Goal: Task Accomplishment & Management: Use online tool/utility

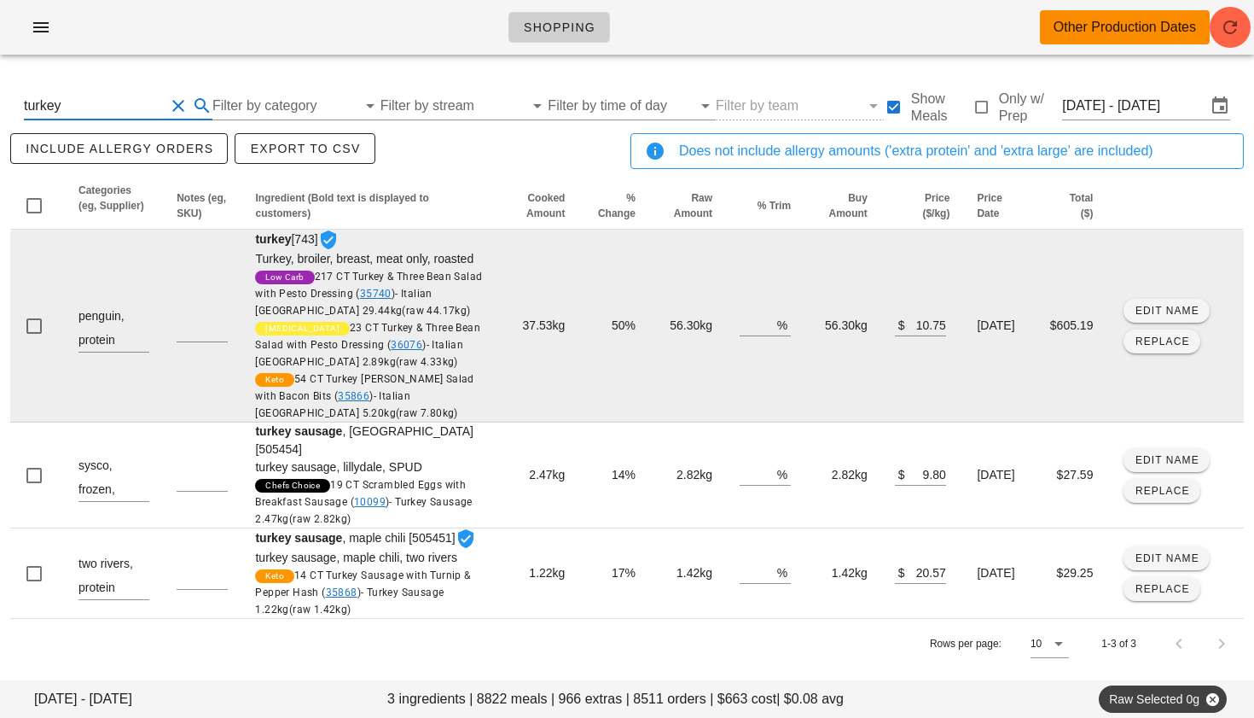
scroll to position [24, 0]
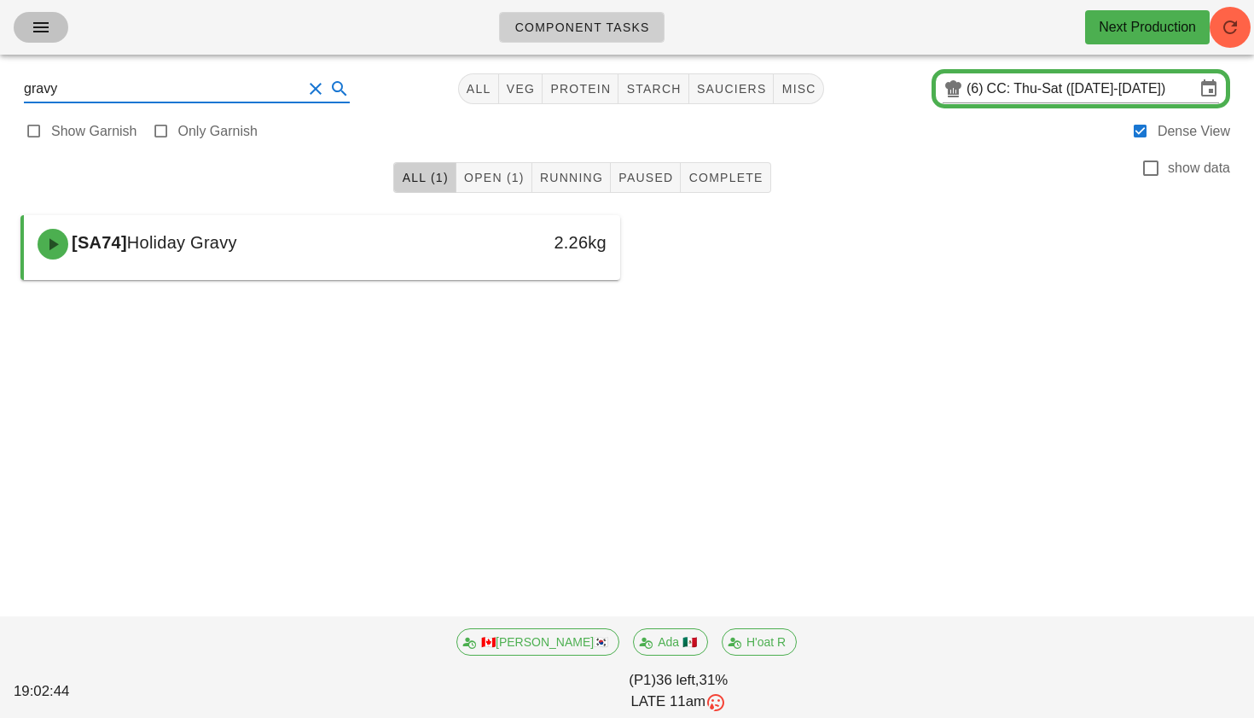
click at [27, 24] on span "button" at bounding box center [40, 27] width 27 height 20
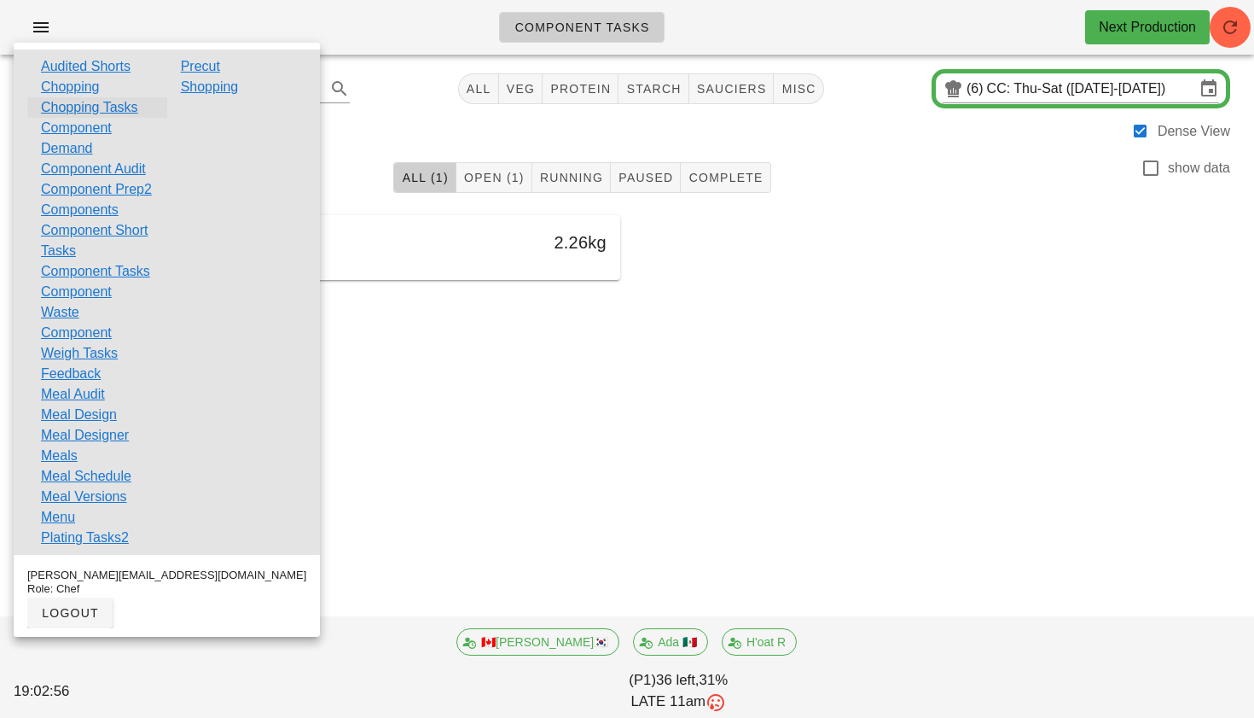
click at [80, 106] on link "Chopping Tasks" at bounding box center [89, 107] width 97 height 20
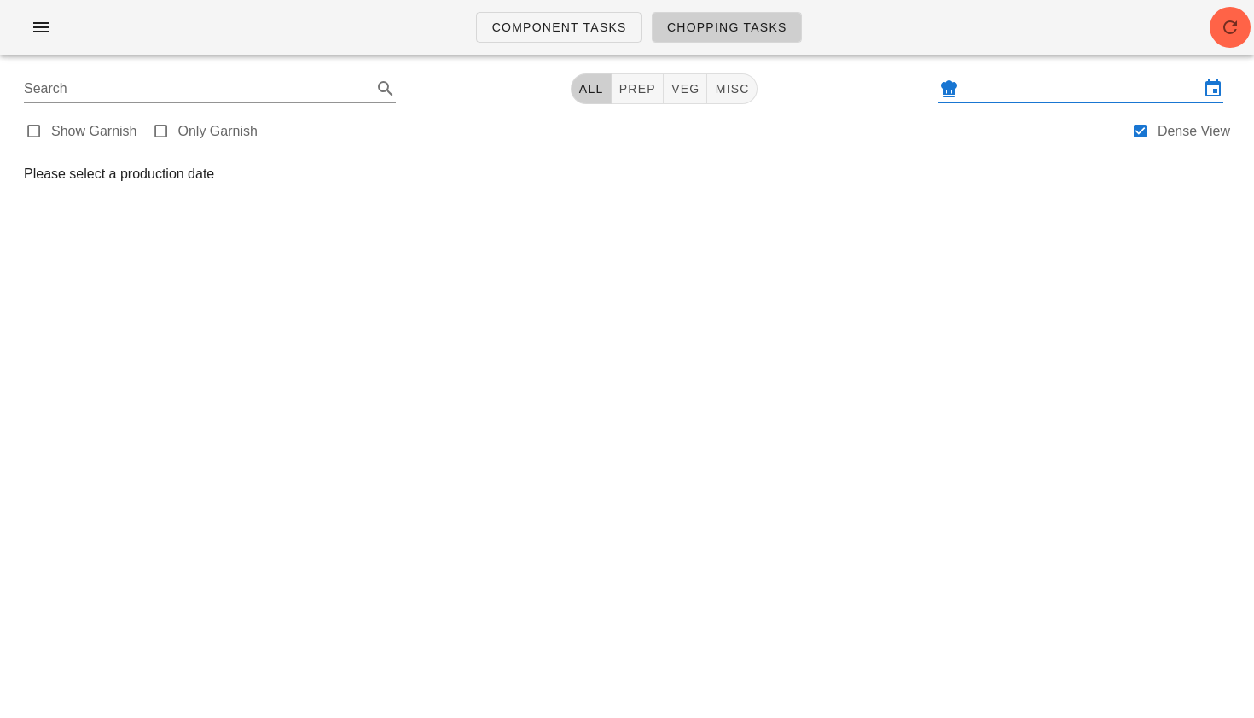
click at [1021, 94] on input "text" at bounding box center [1081, 88] width 237 height 27
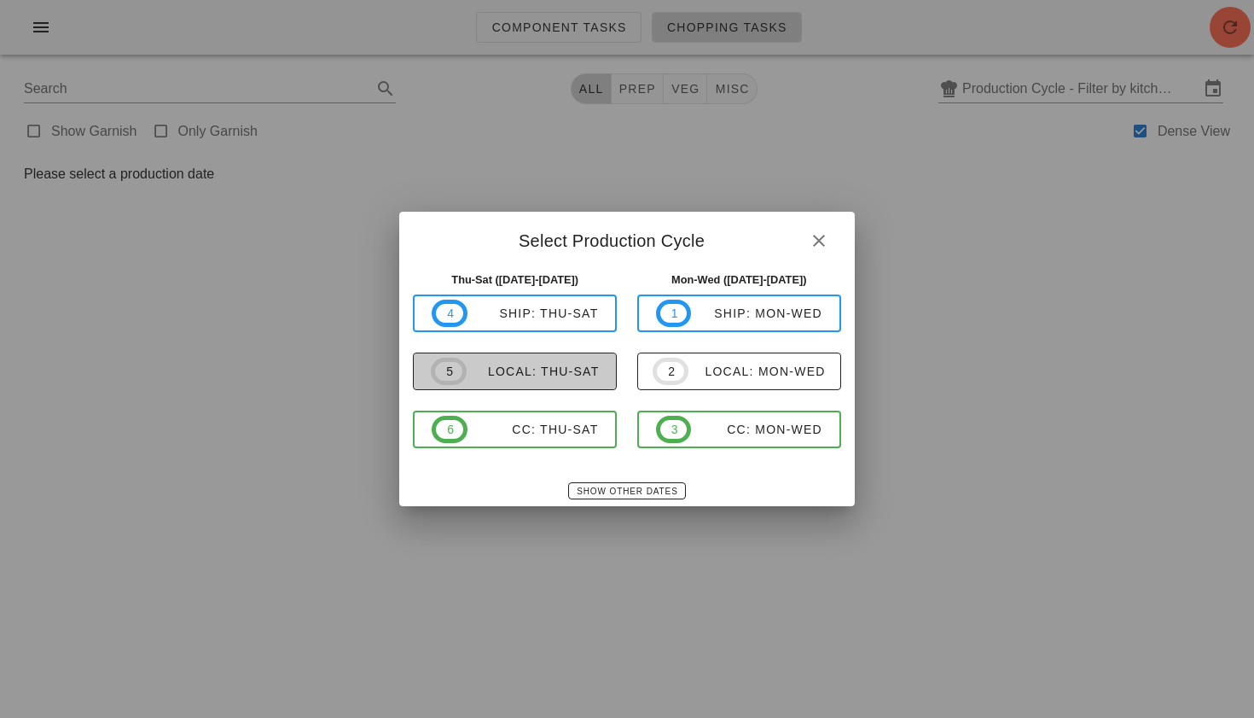
click at [508, 381] on span "5 local: Thu-Sat" at bounding box center [515, 371] width 168 height 27
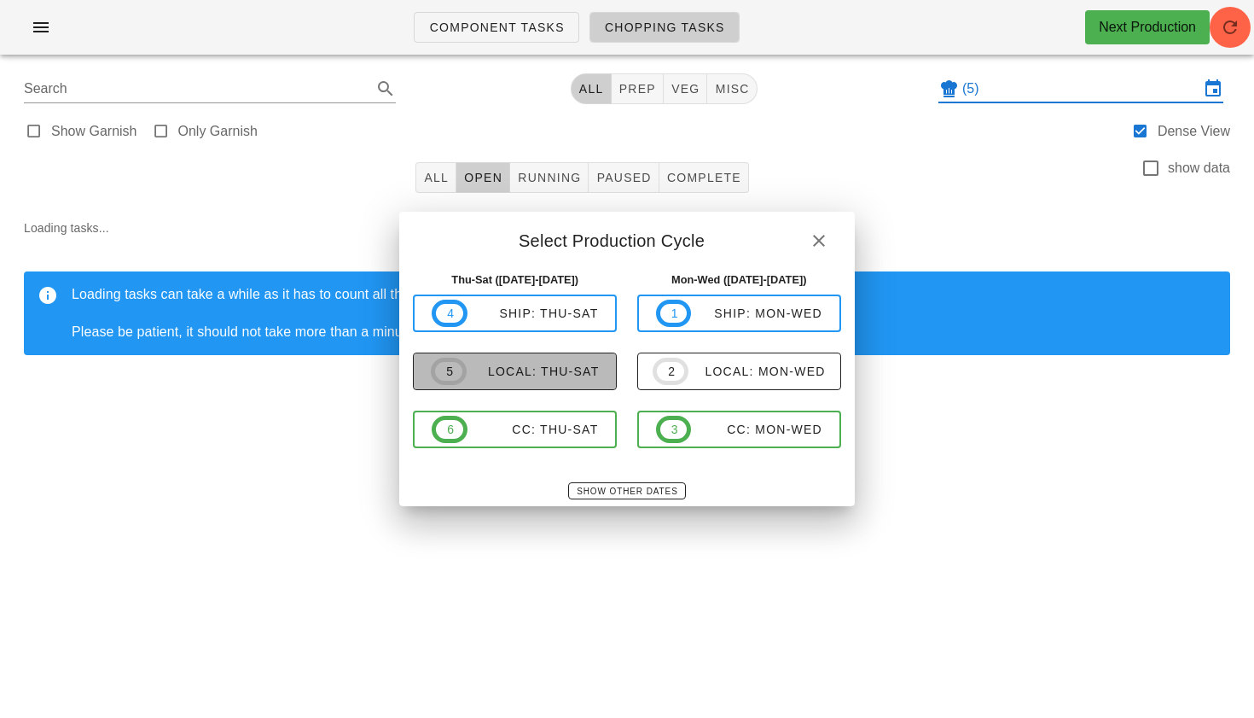
type input "local: Thu-Sat ([DATE]-[DATE])"
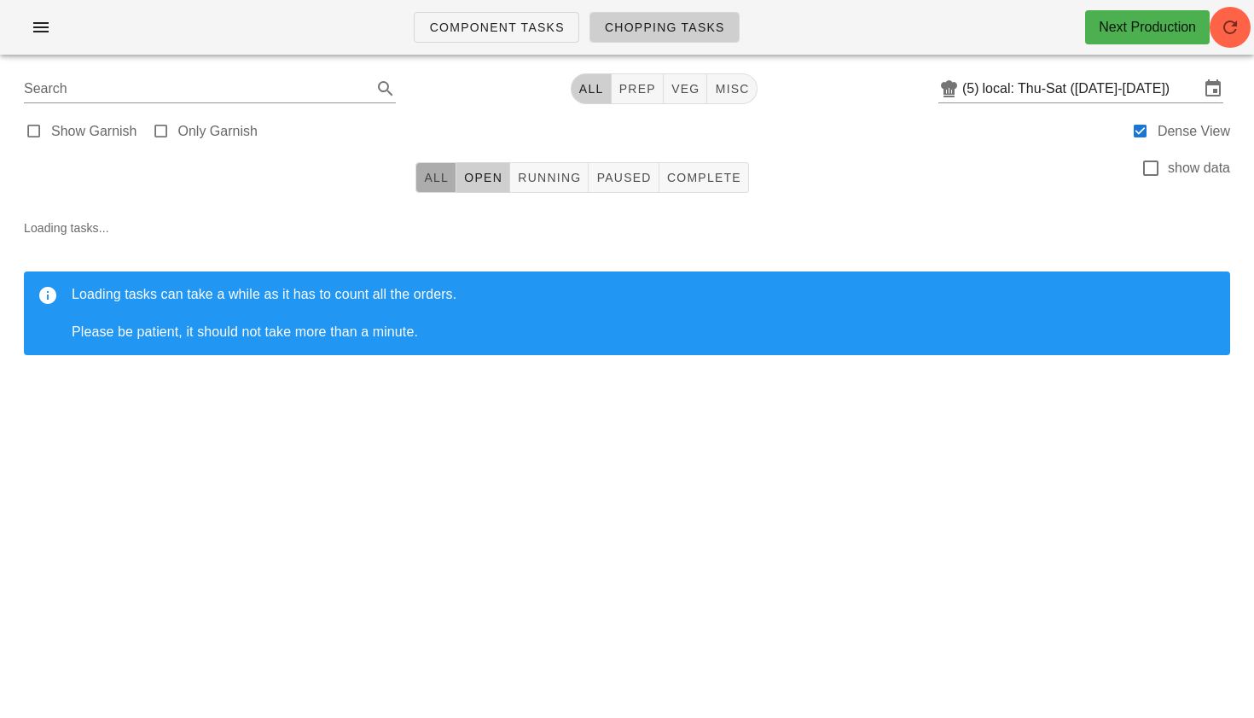
click at [444, 190] on button "All" at bounding box center [436, 177] width 41 height 31
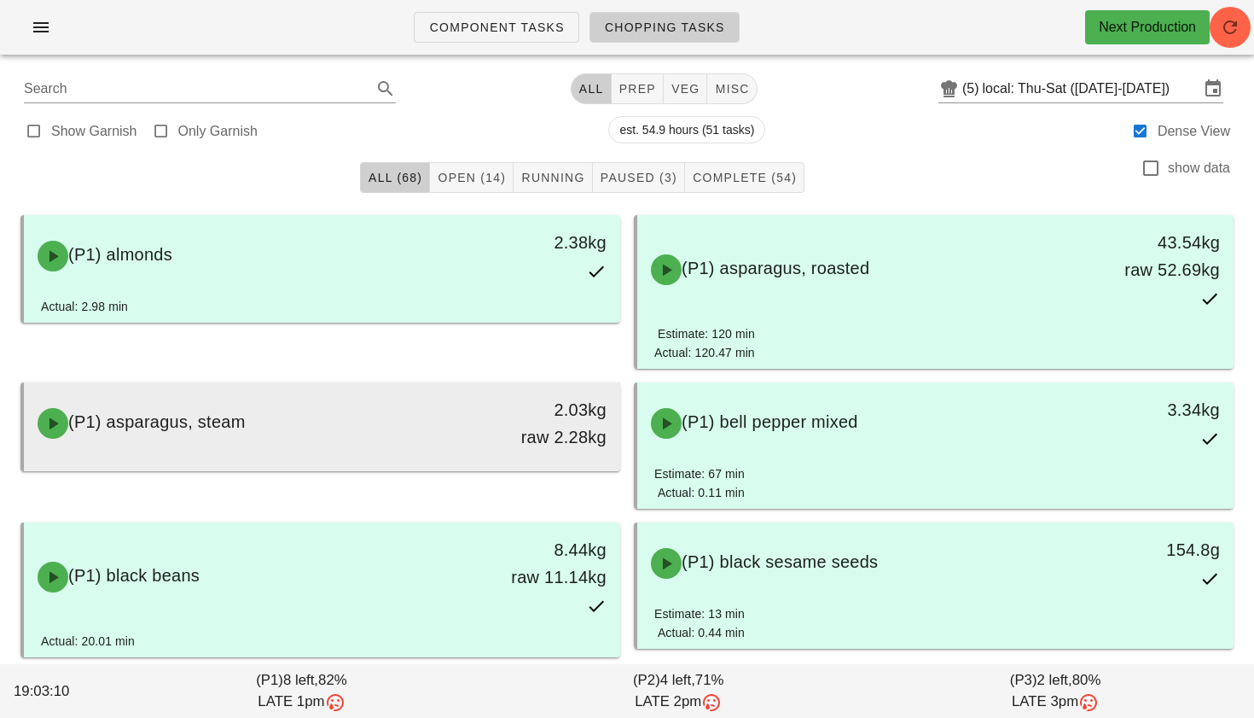
click at [335, 415] on div "(P1) asparagus, steam" at bounding box center [248, 423] width 442 height 51
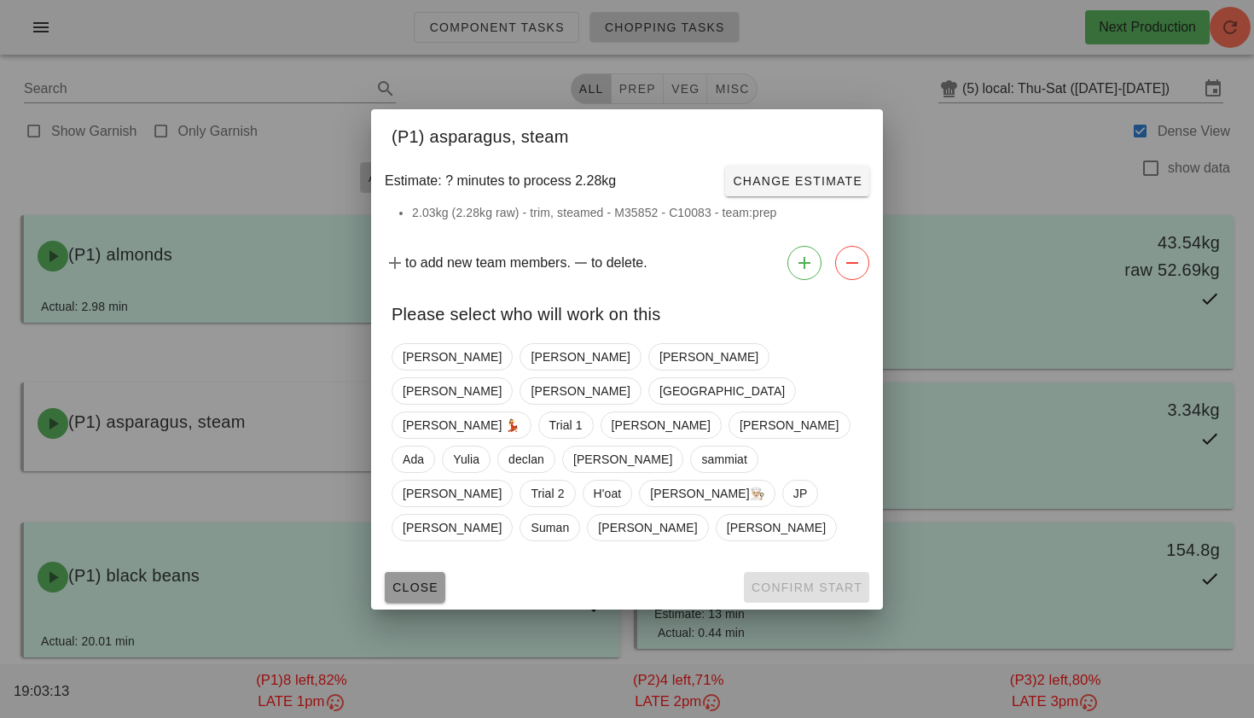
click at [404, 580] on span "Close" at bounding box center [415, 587] width 47 height 14
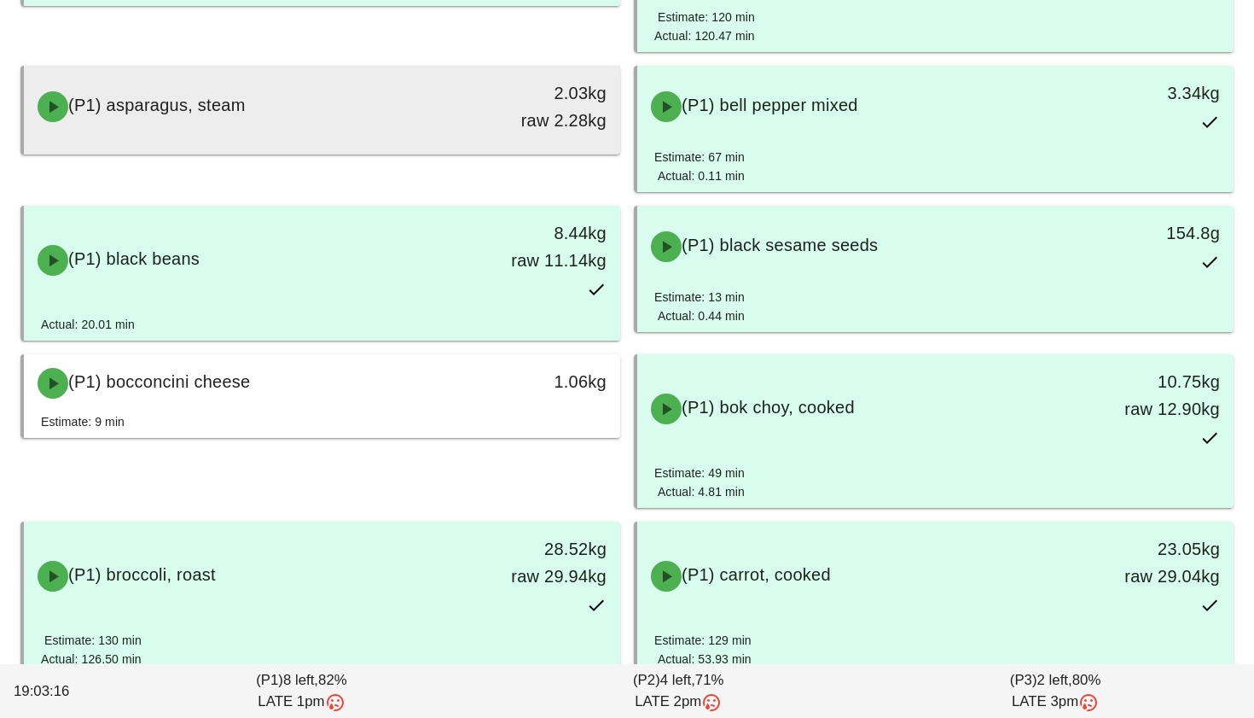
scroll to position [318, 0]
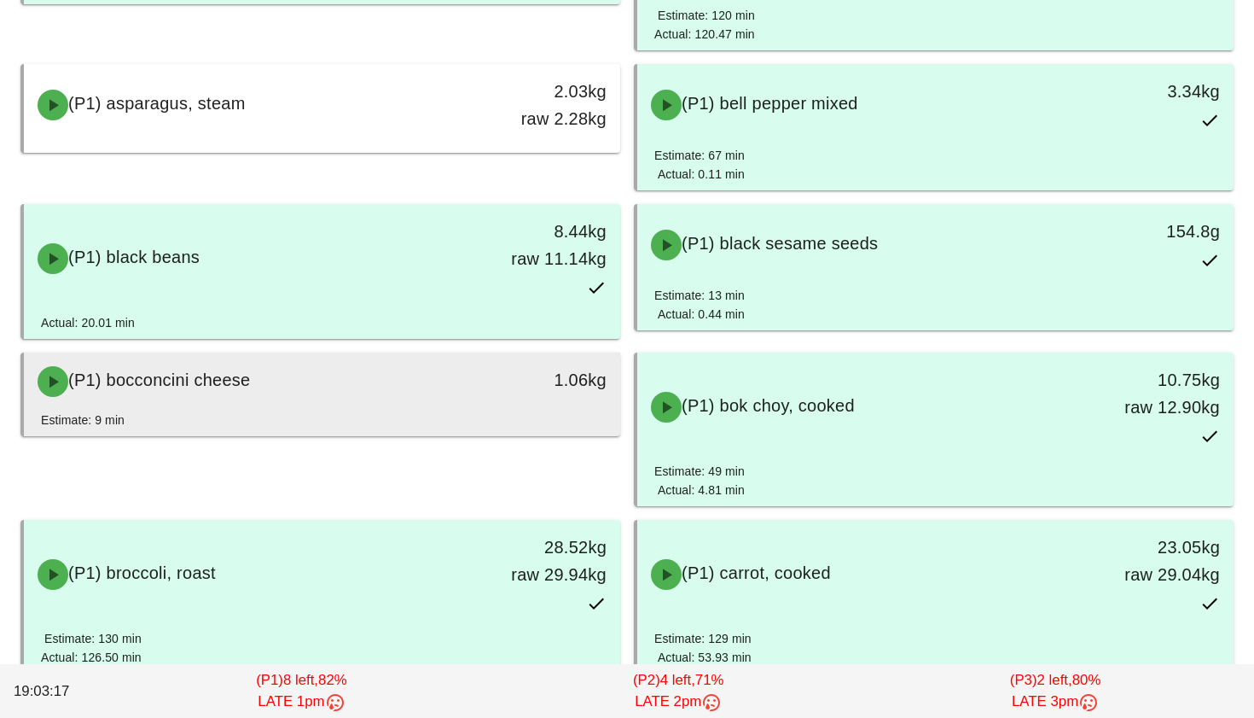
click at [435, 359] on div "(P1) bocconcini cheese" at bounding box center [248, 381] width 442 height 51
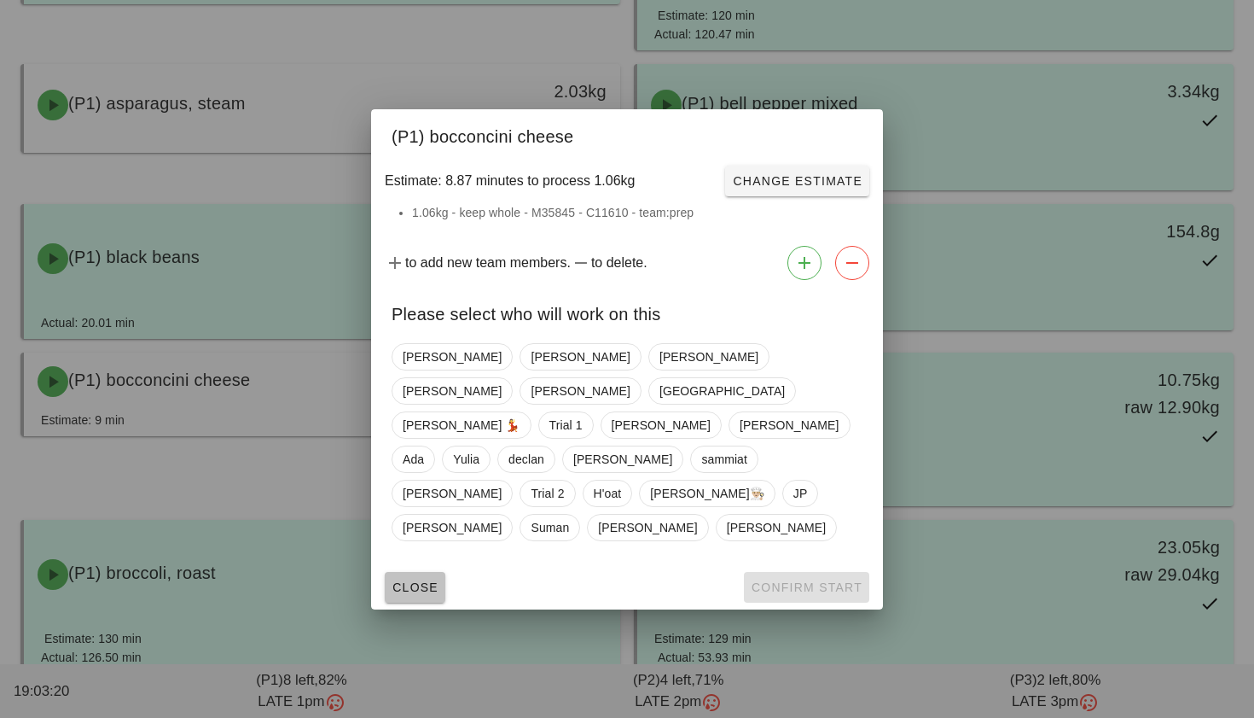
click at [420, 580] on span "Close" at bounding box center [415, 587] width 47 height 14
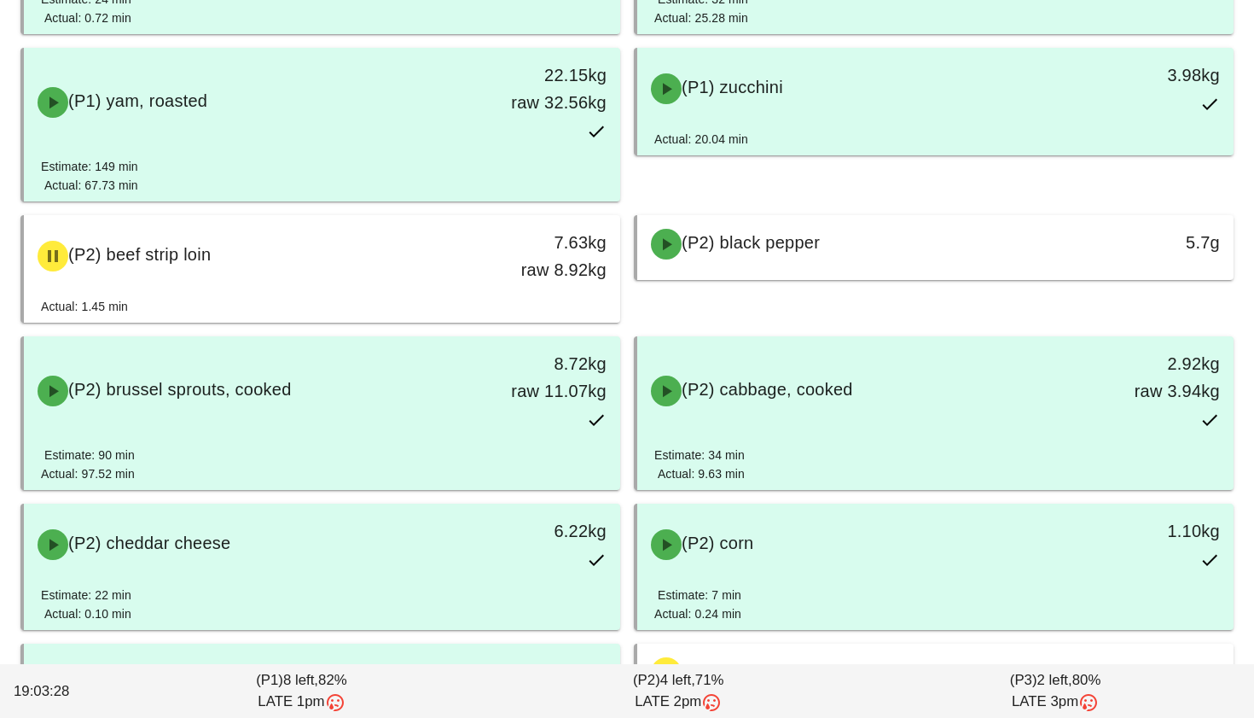
scroll to position [3382, 0]
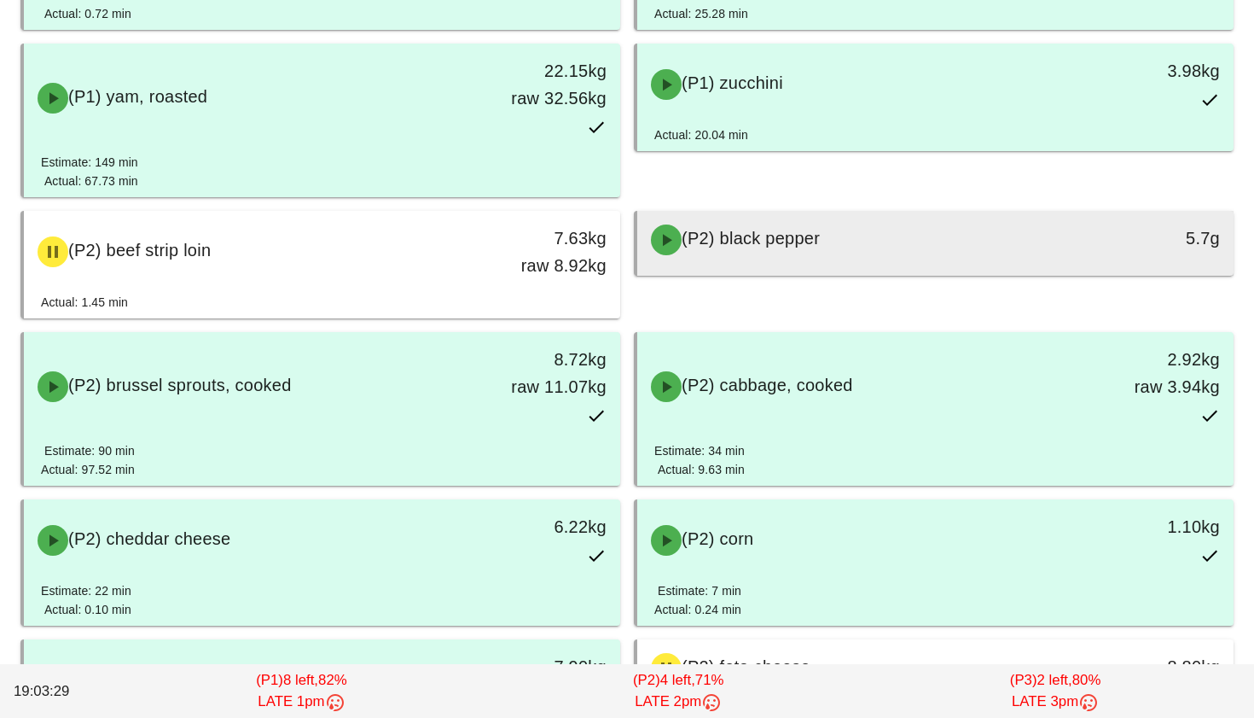
click at [762, 246] on span "(P2) black pepper" at bounding box center [751, 238] width 138 height 19
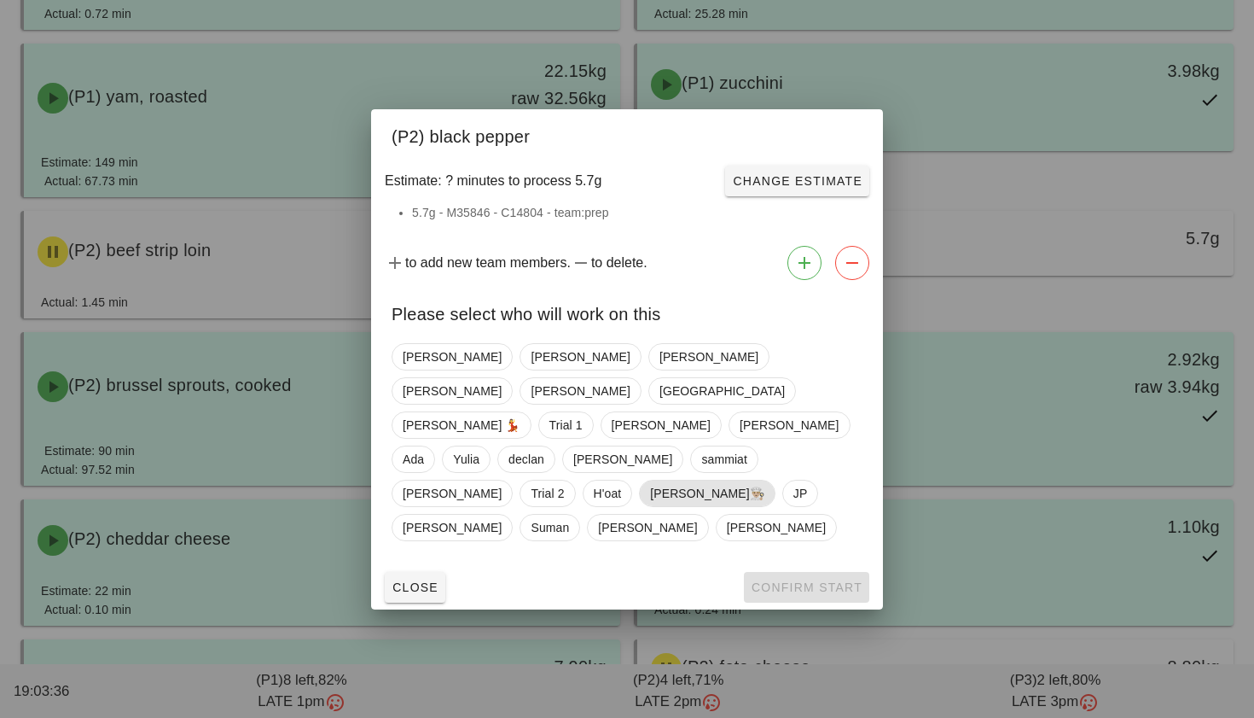
click at [673, 480] on span "[PERSON_NAME]👨🏼‍🍳" at bounding box center [707, 493] width 114 height 26
click at [795, 580] on span "Confirm Start" at bounding box center [807, 587] width 112 height 14
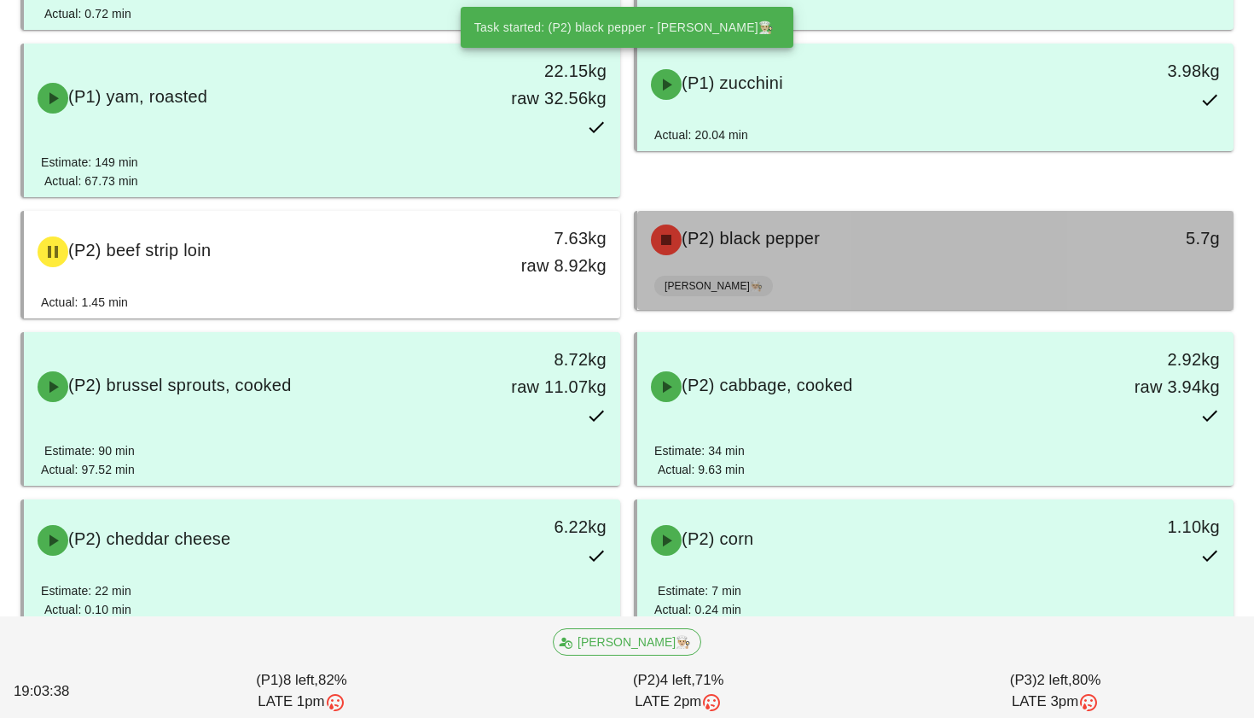
click at [753, 273] on div "[PERSON_NAME]👨🏼‍🍳" at bounding box center [936, 289] width 562 height 41
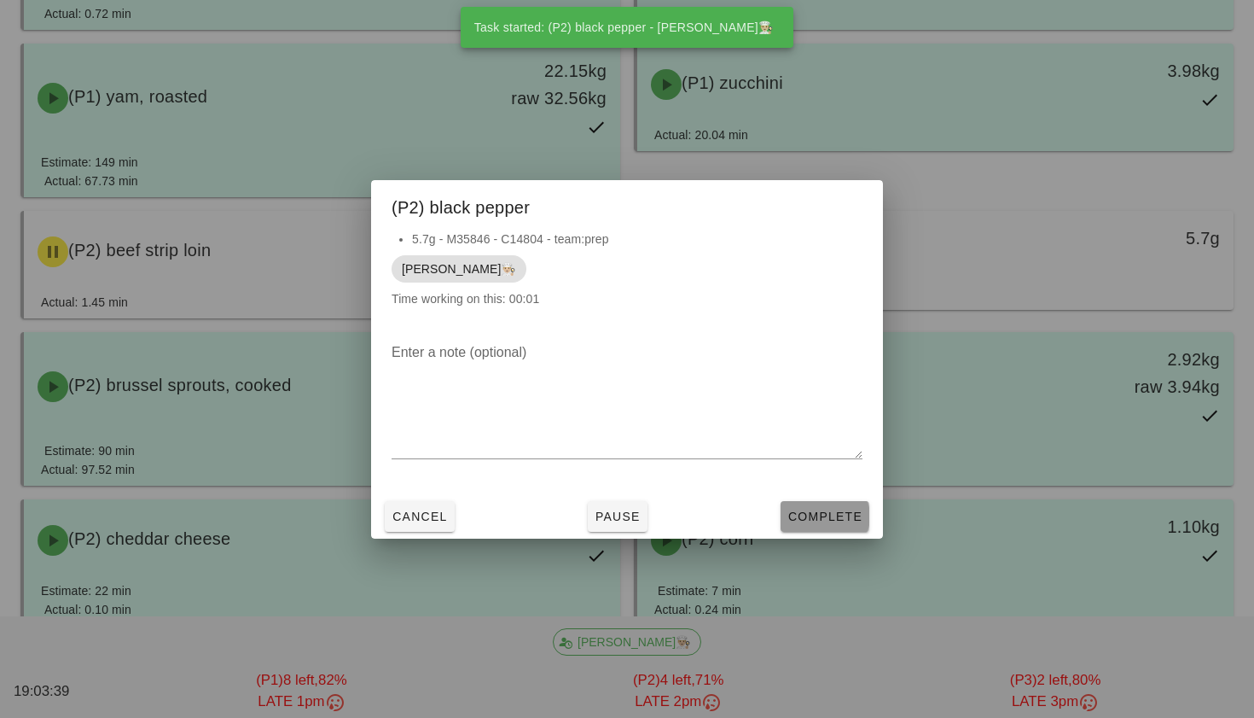
click at [787, 519] on button "Complete" at bounding box center [825, 516] width 89 height 31
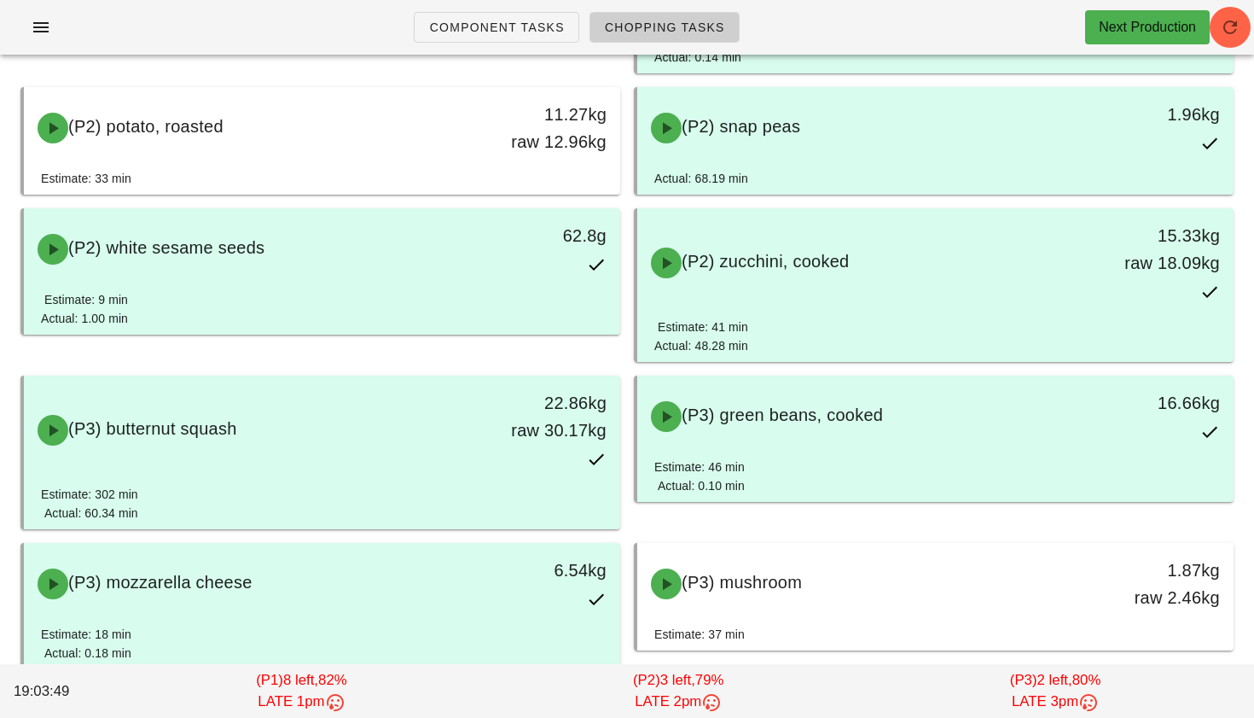
scroll to position [4246, 0]
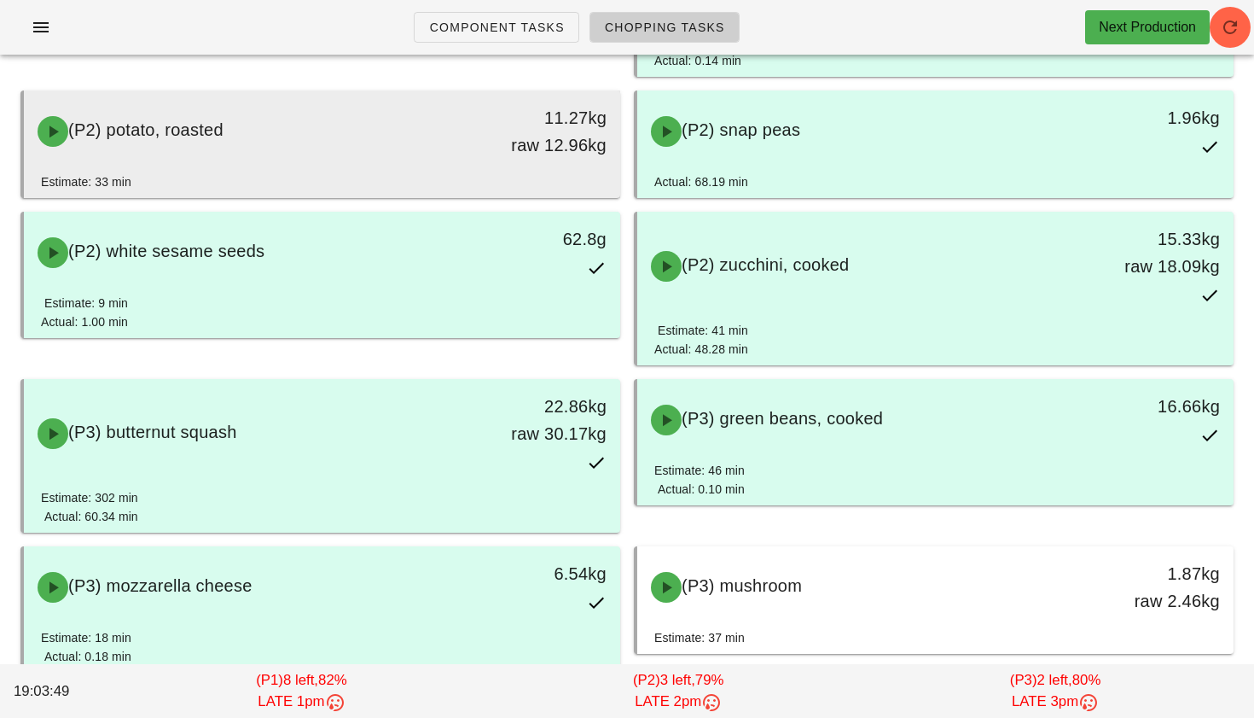
click at [481, 163] on div "11.27kg raw 12.96kg" at bounding box center [543, 131] width 148 height 75
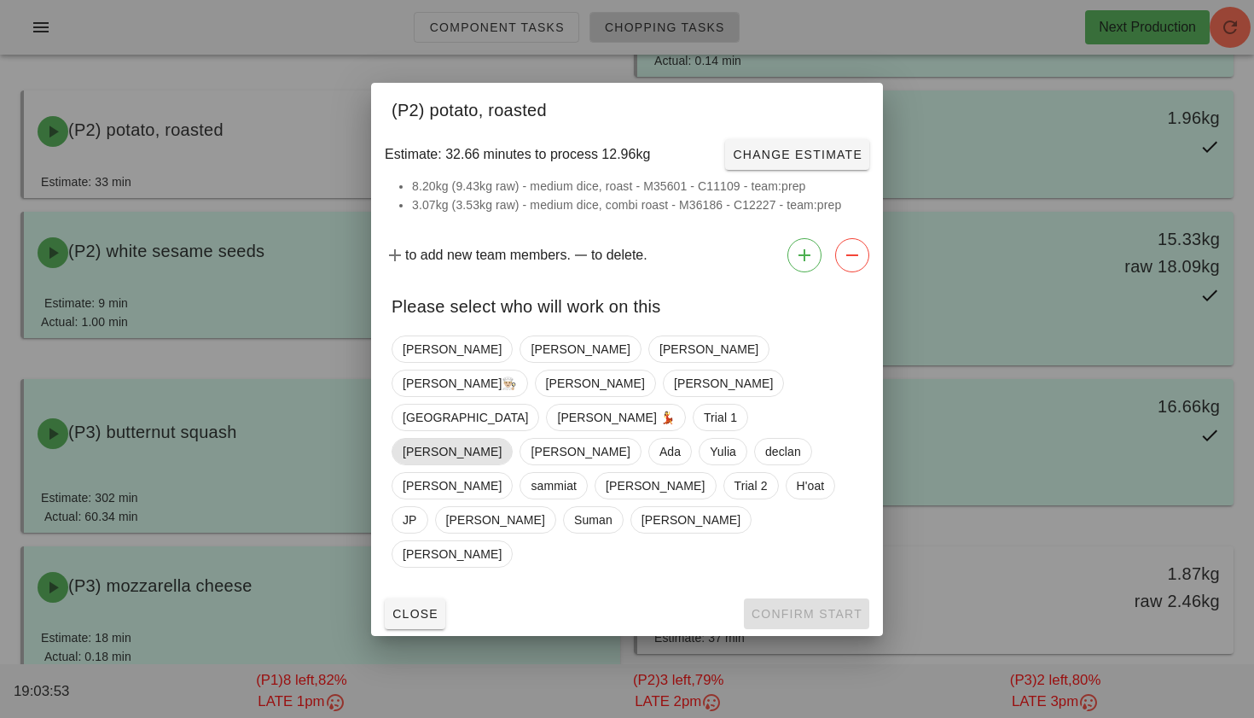
click at [513, 438] on span "[PERSON_NAME]" at bounding box center [452, 451] width 121 height 27
click at [422, 598] on button "Close" at bounding box center [415, 613] width 61 height 31
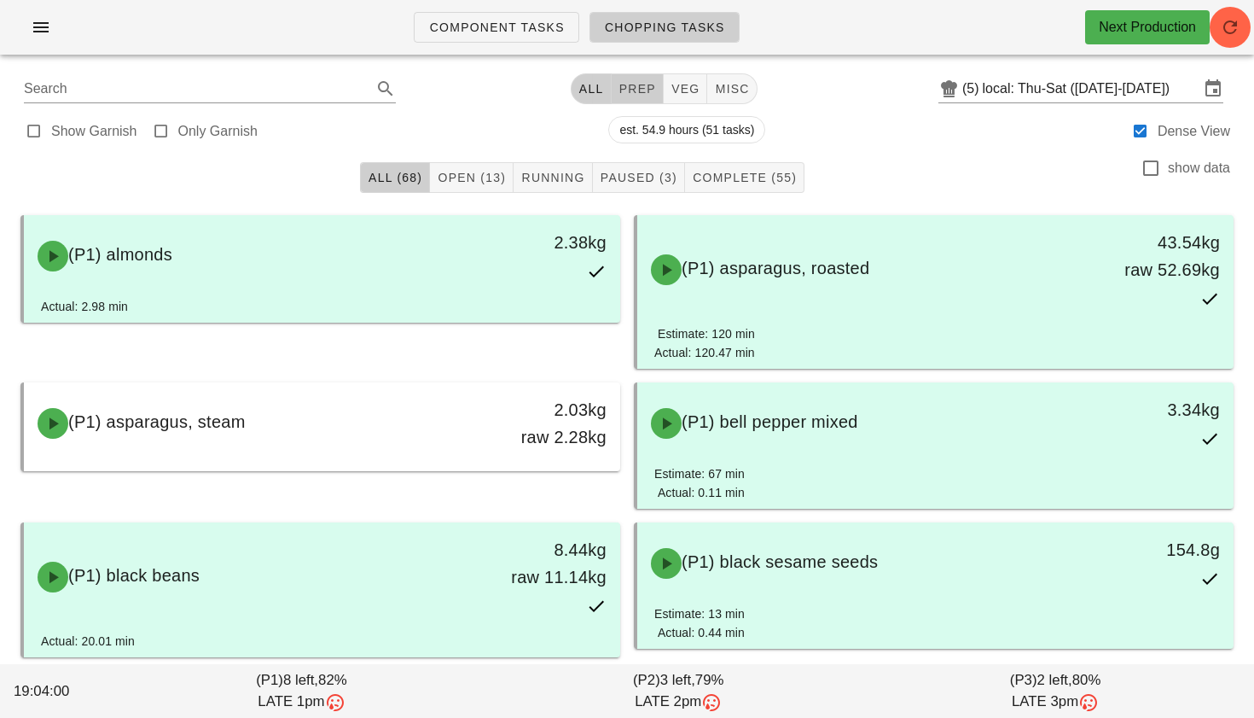
click at [631, 73] on button "prep" at bounding box center [638, 88] width 52 height 31
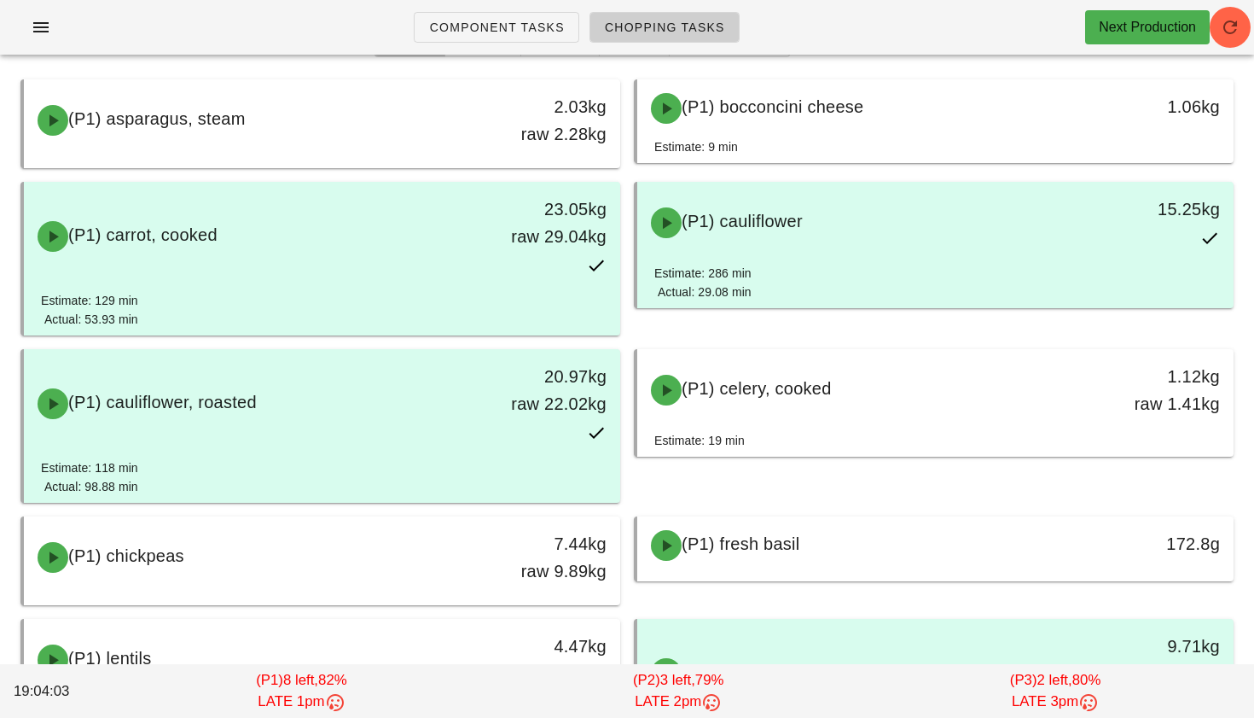
scroll to position [6, 0]
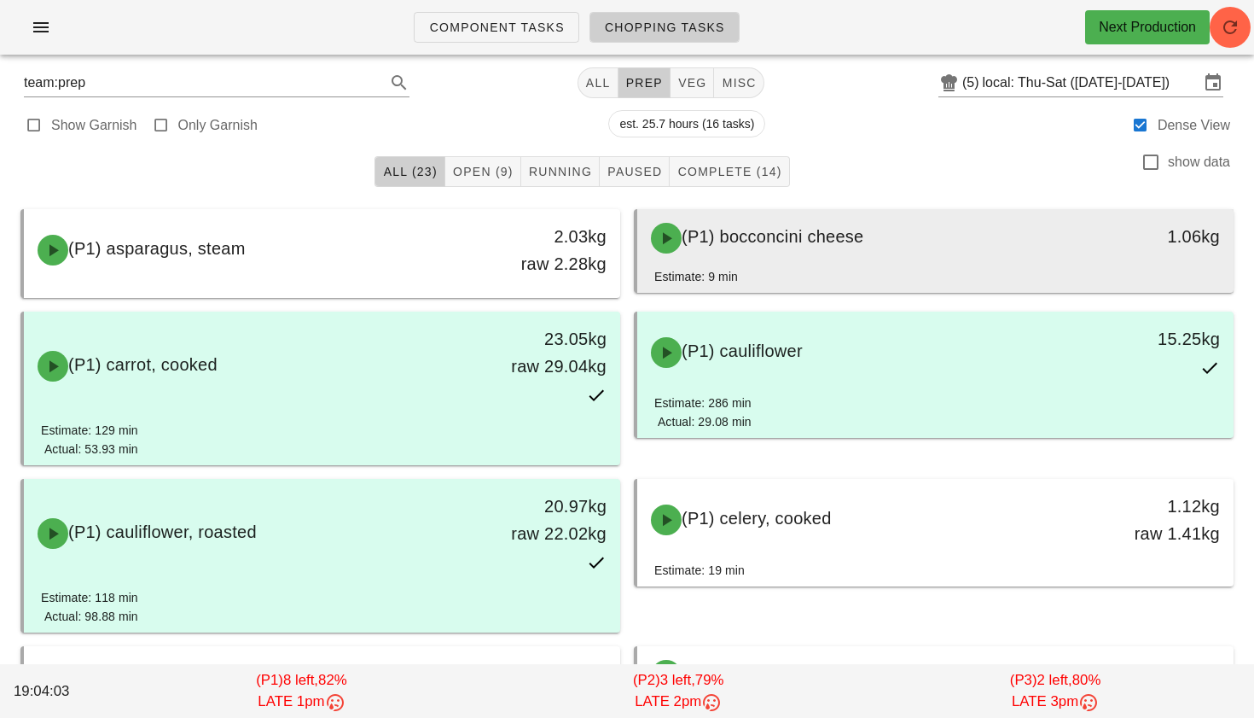
click at [747, 235] on span "(P1) bocconcini cheese" at bounding box center [773, 236] width 182 height 19
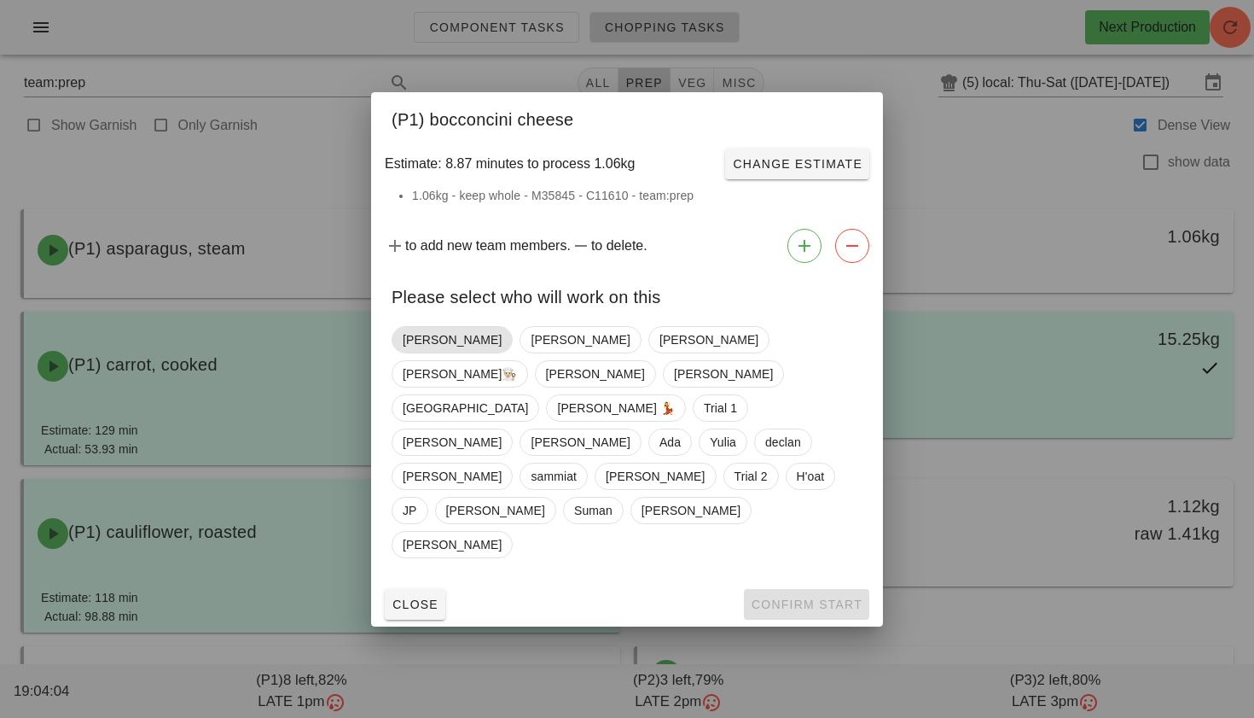
click at [442, 353] on span "[PERSON_NAME]" at bounding box center [452, 339] width 121 height 27
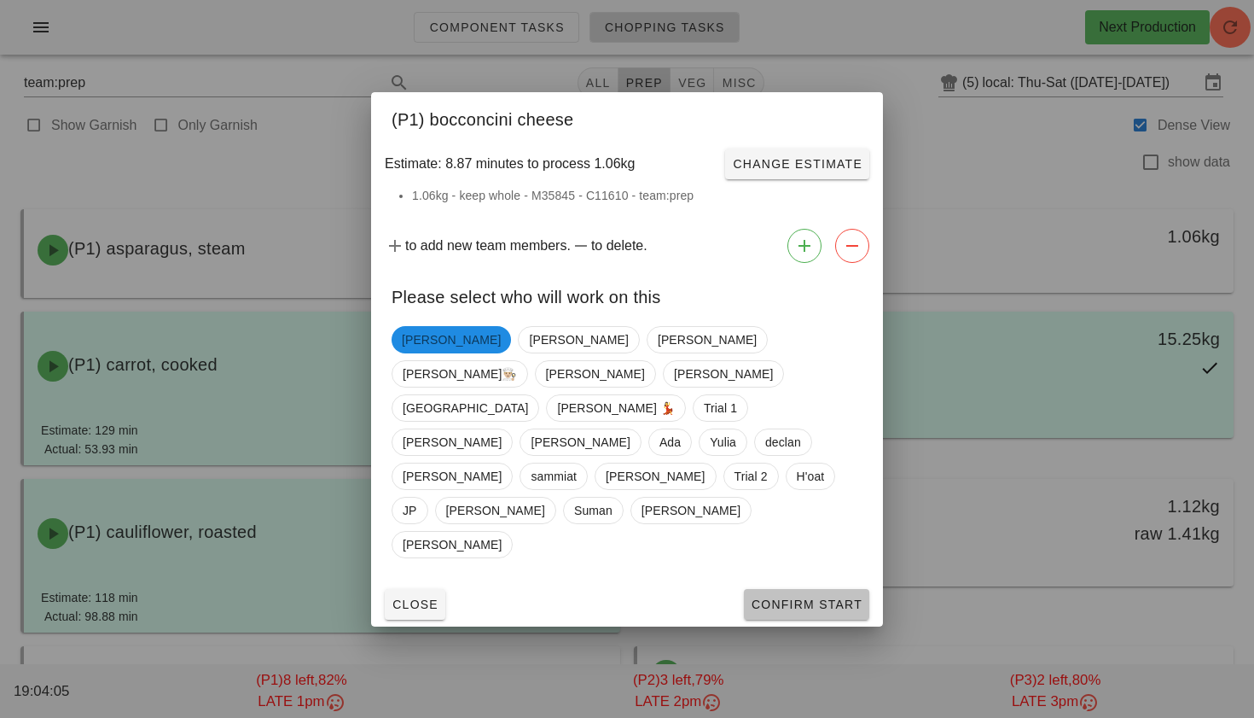
click at [821, 597] on span "Confirm Start" at bounding box center [807, 604] width 112 height 14
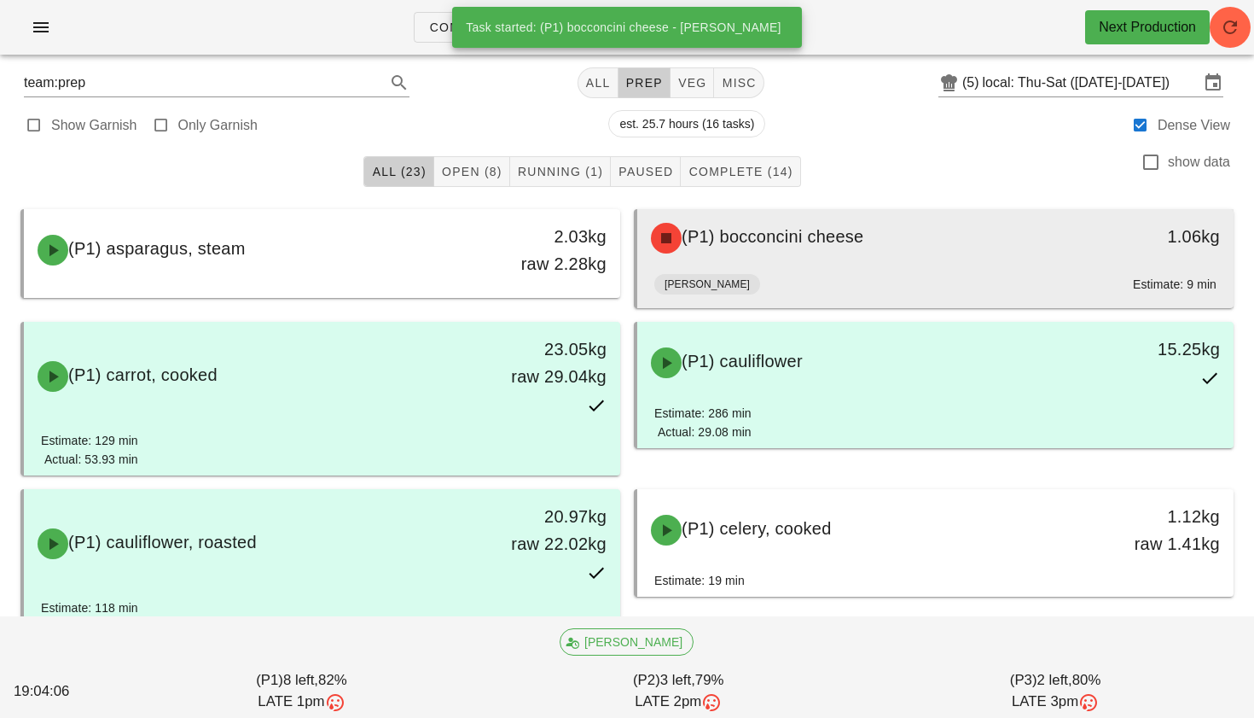
click at [805, 260] on div "(P1) bocconcini cheese" at bounding box center [862, 237] width 442 height 51
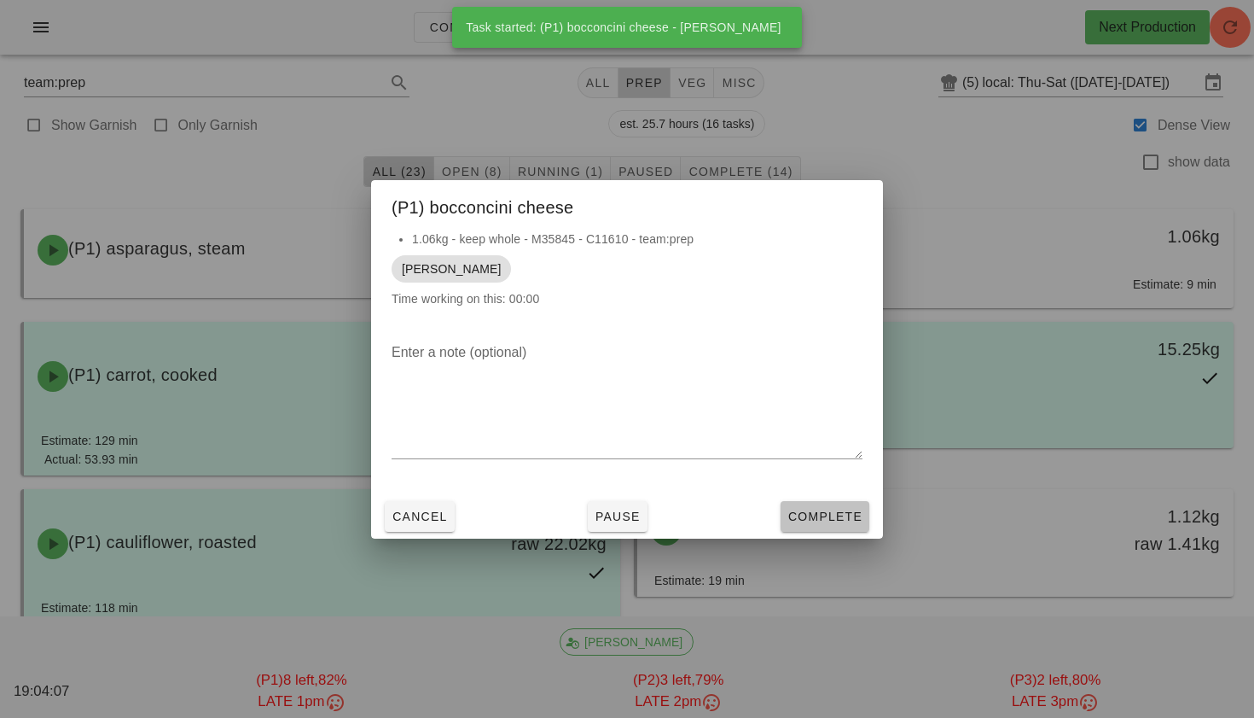
click at [818, 509] on span "Complete" at bounding box center [825, 516] width 75 height 14
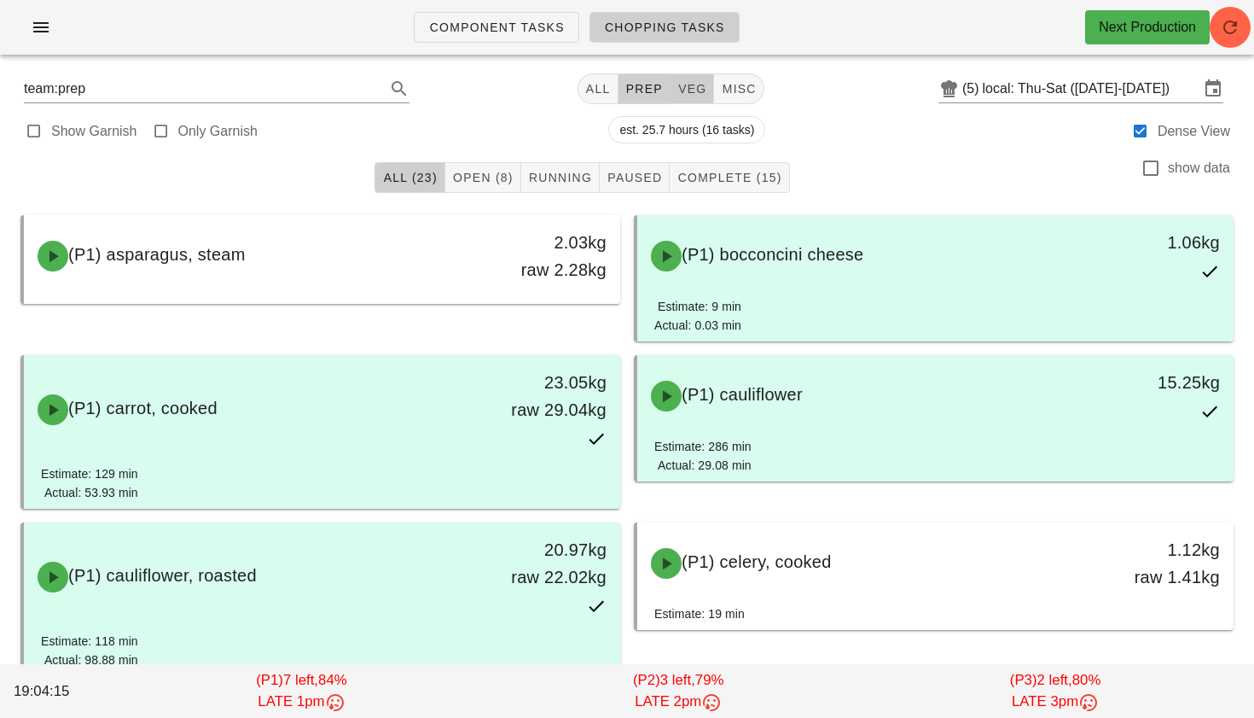
click at [685, 98] on button "veg" at bounding box center [693, 88] width 44 height 31
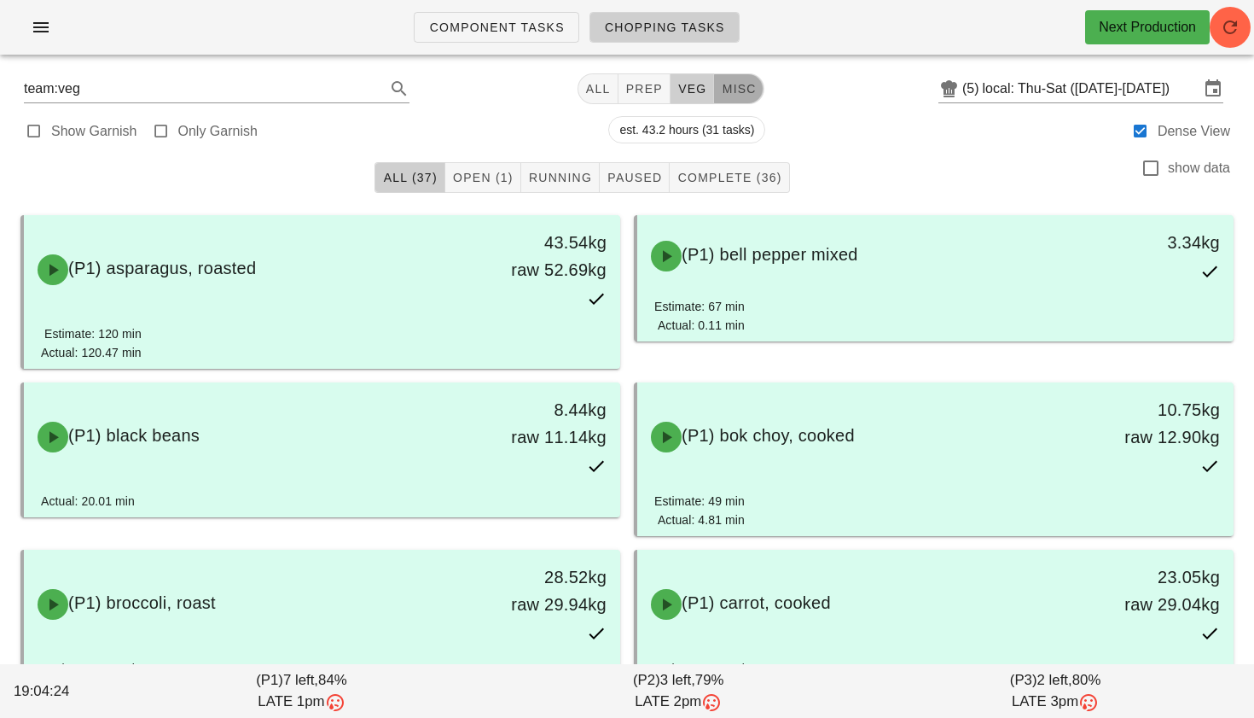
click at [721, 82] on span "misc" at bounding box center [738, 89] width 35 height 14
type input "team:misc"
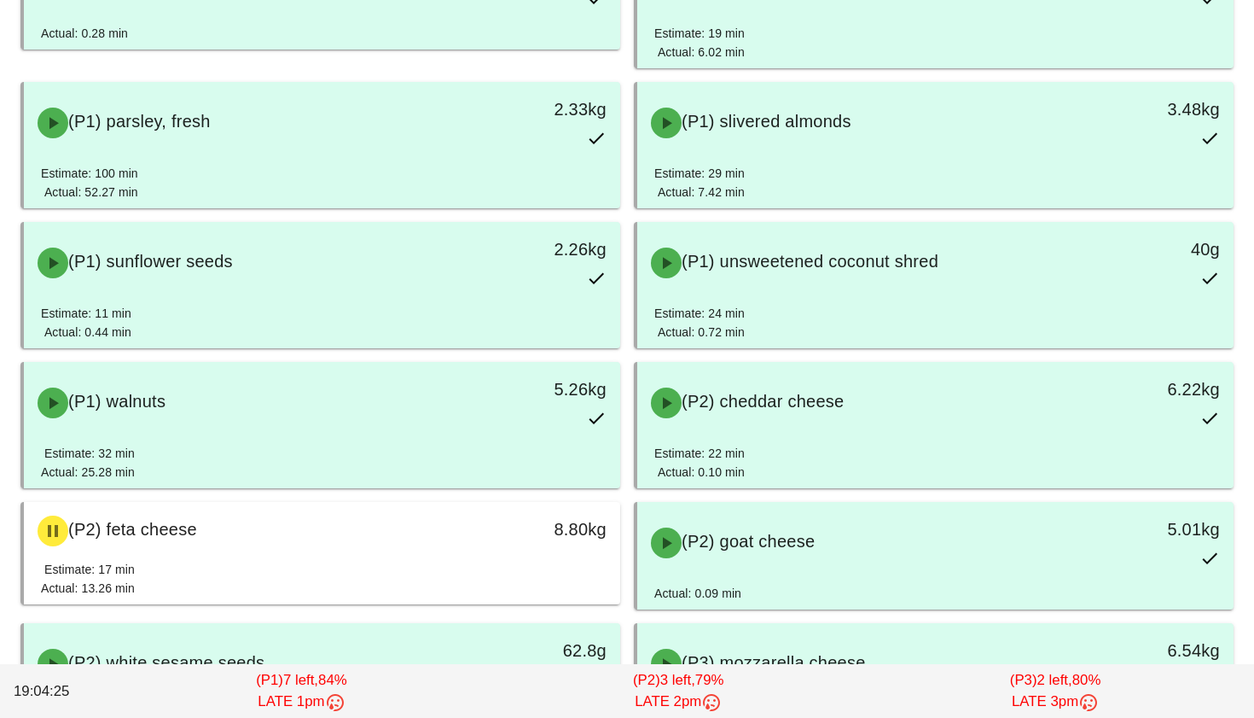
scroll to position [707, 0]
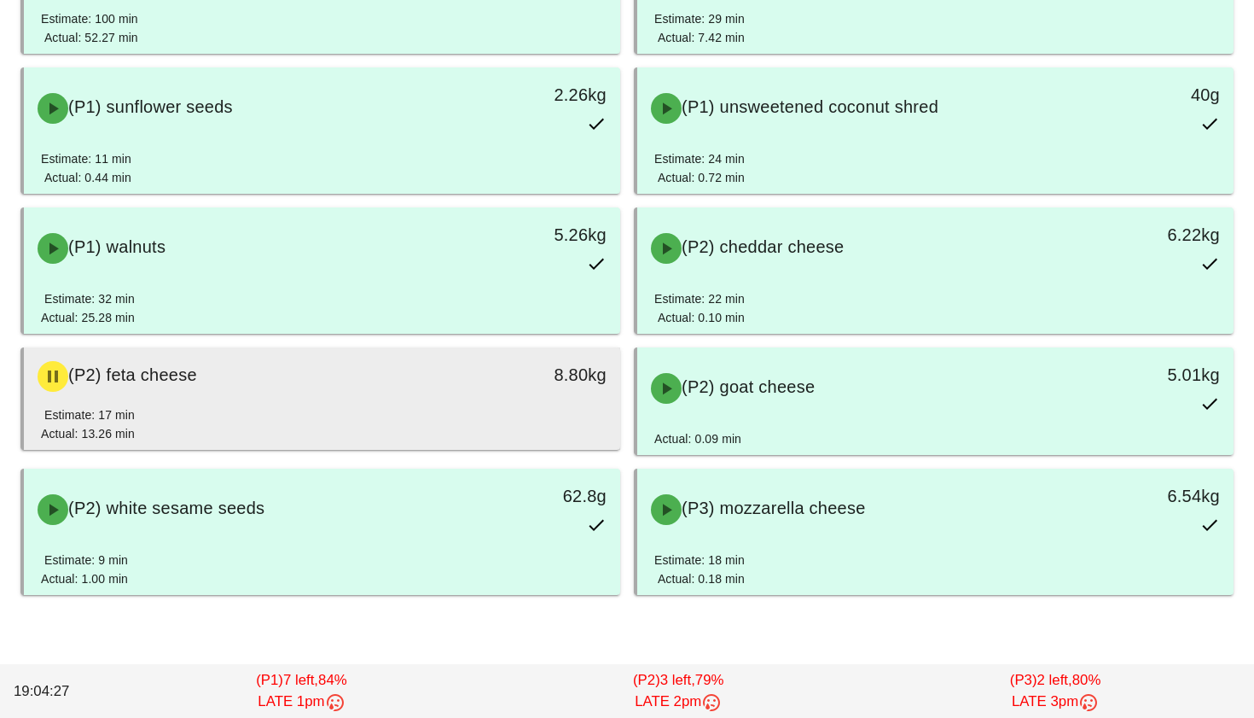
click at [515, 390] on div "8.80kg" at bounding box center [543, 376] width 148 height 51
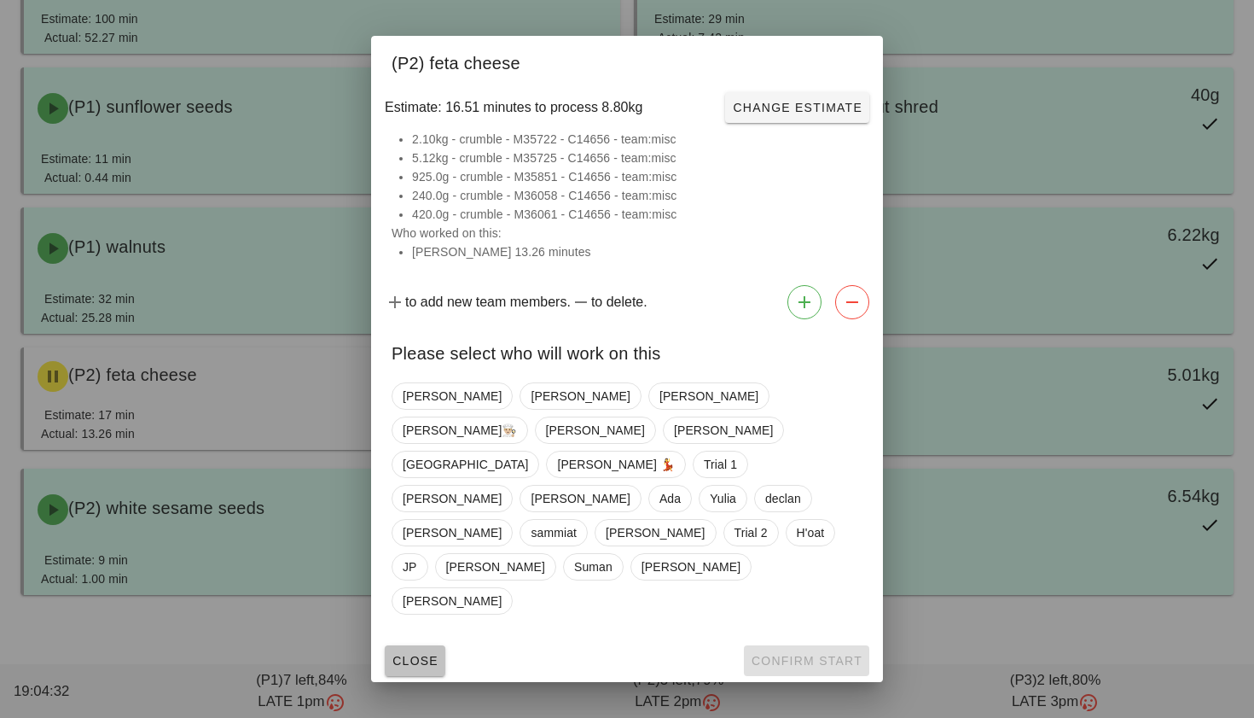
click at [412, 654] on span "Close" at bounding box center [415, 661] width 47 height 14
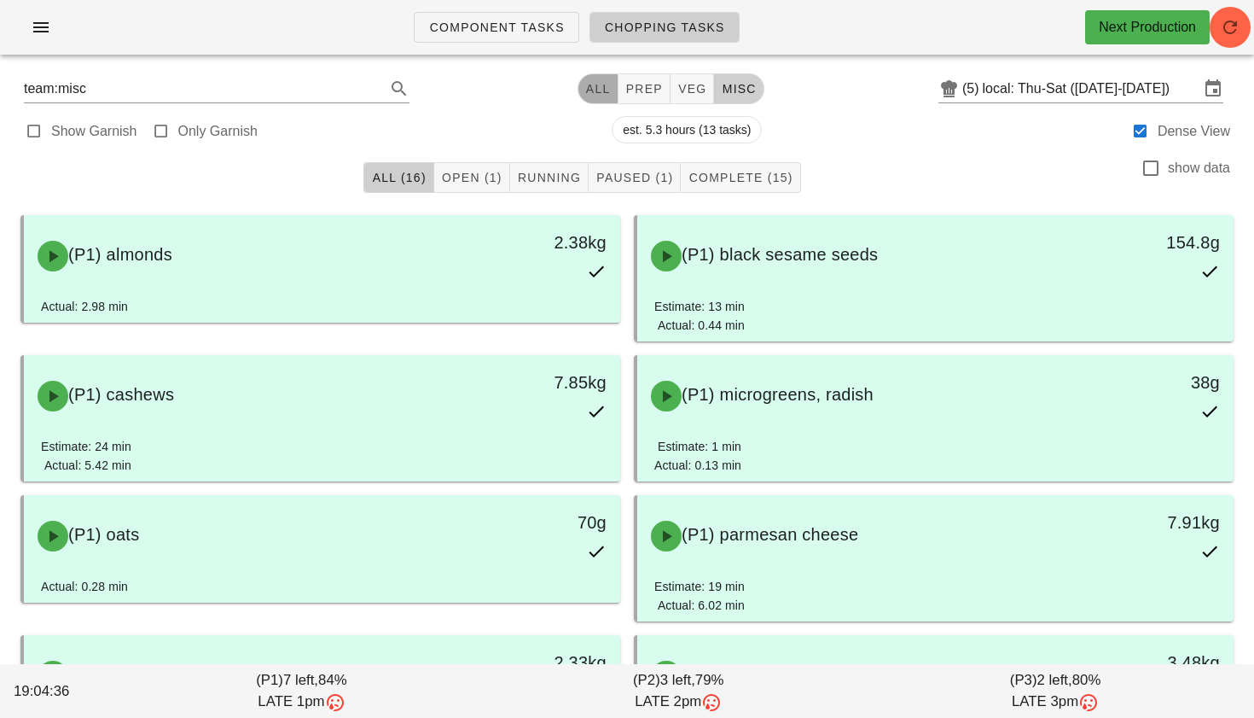
click at [585, 88] on span "All" at bounding box center [598, 89] width 26 height 14
